Goal: Subscribe to service/newsletter

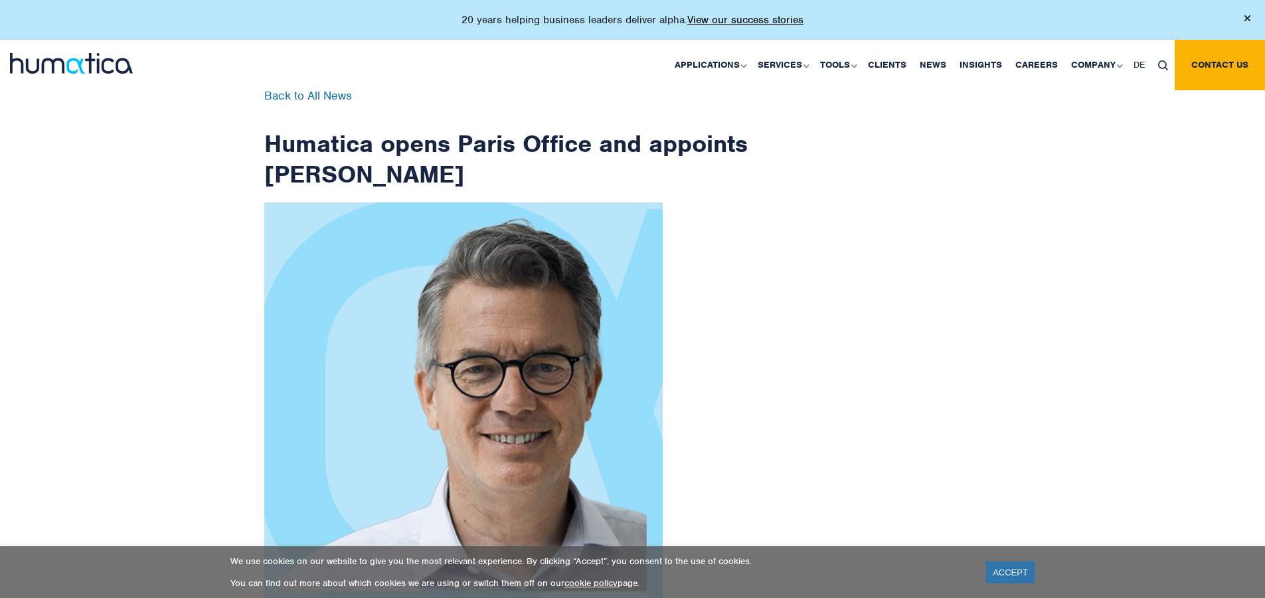
scroll to position [2118, 0]
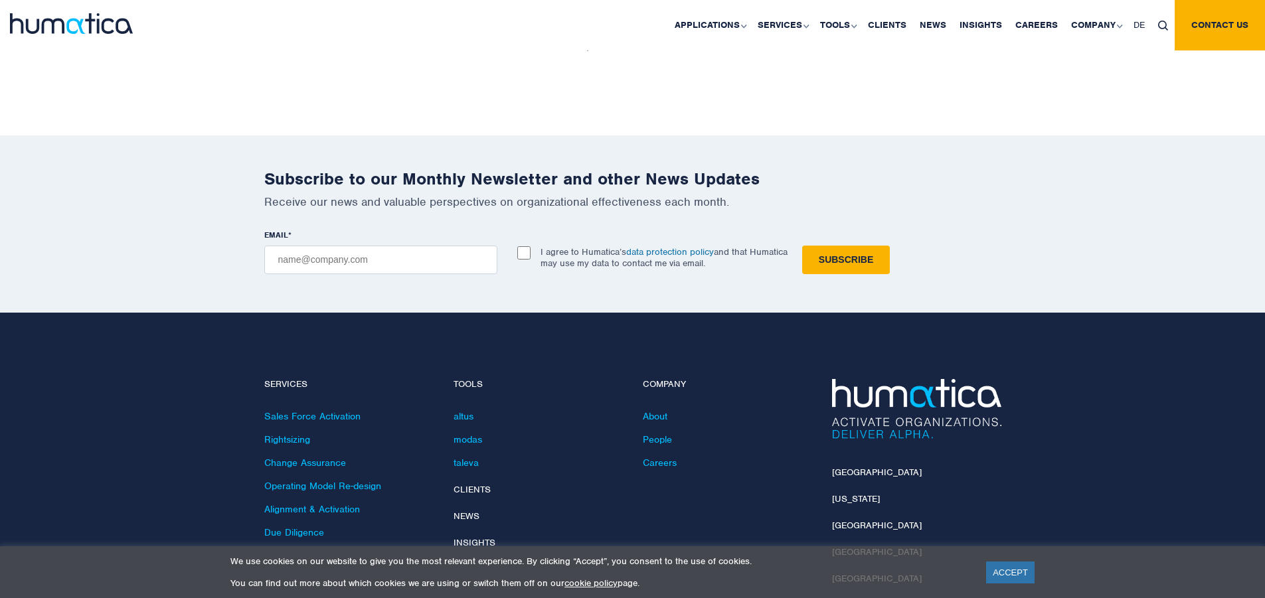
checkbox input "true"
type input "[EMAIL_ADDRESS][DOMAIN_NAME]"
click at [802, 246] on input "Subscribe" at bounding box center [846, 260] width 88 height 29
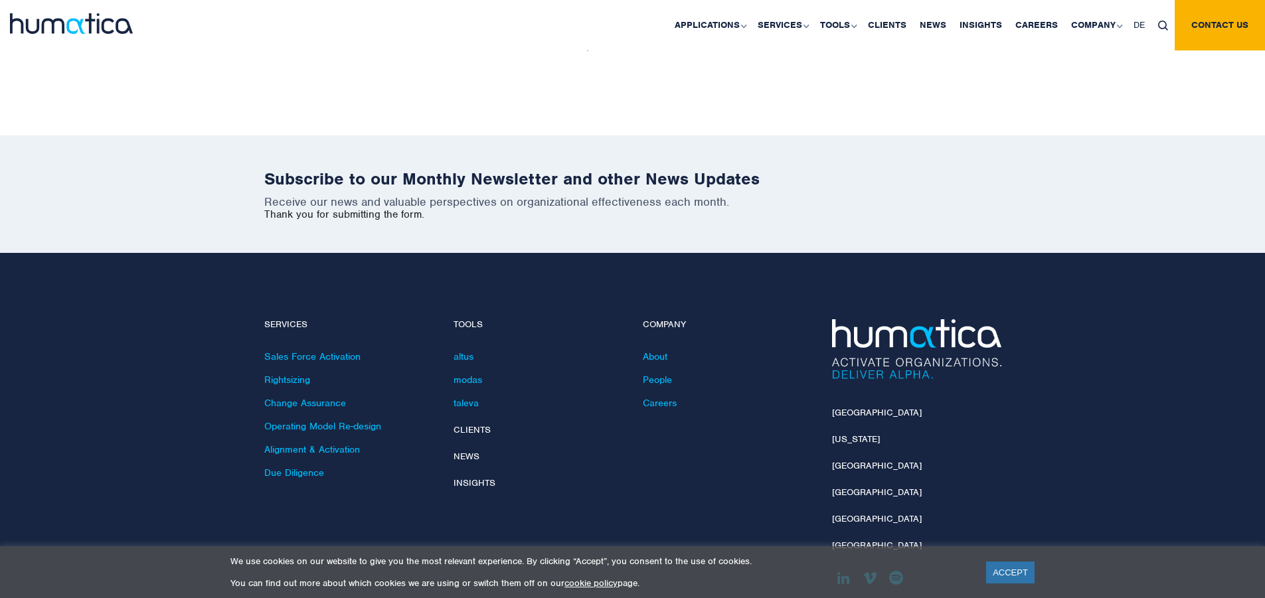
scroll to position [2059, 0]
